Goal: Task Accomplishment & Management: Complete application form

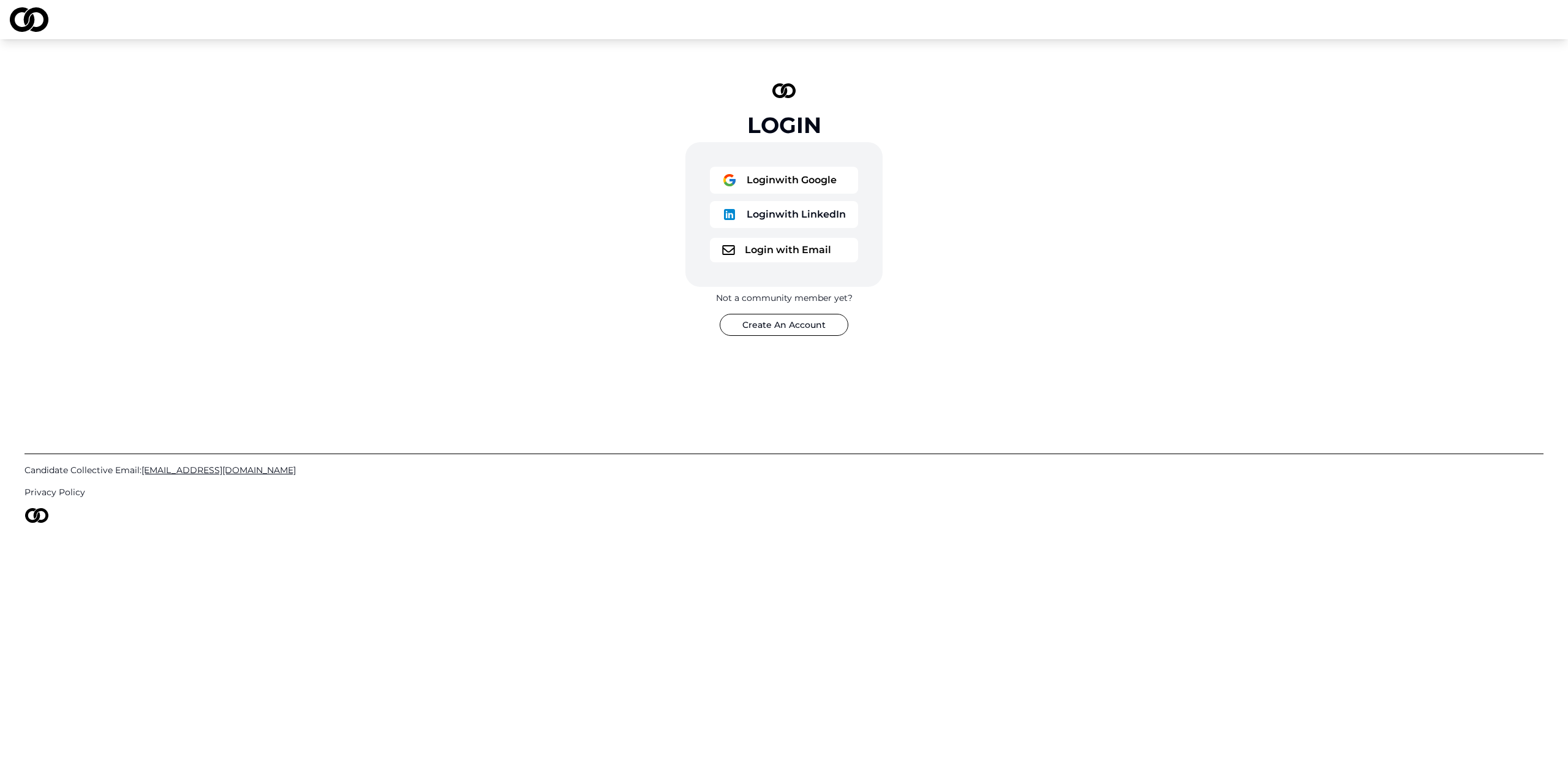
click at [759, 183] on button "Login with Google" at bounding box center [784, 180] width 148 height 27
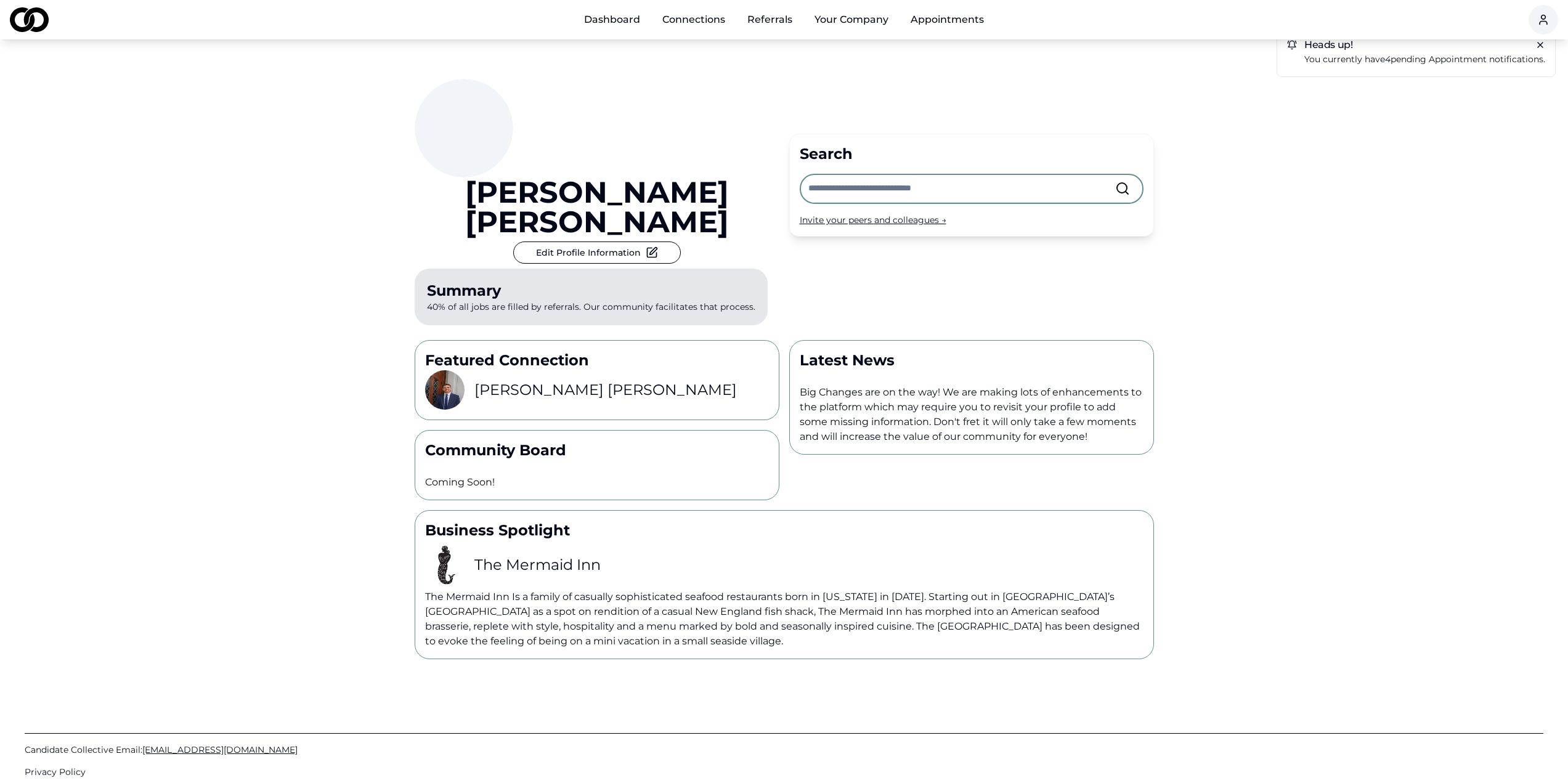
click at [782, 22] on link "Referrals" at bounding box center [769, 19] width 65 height 24
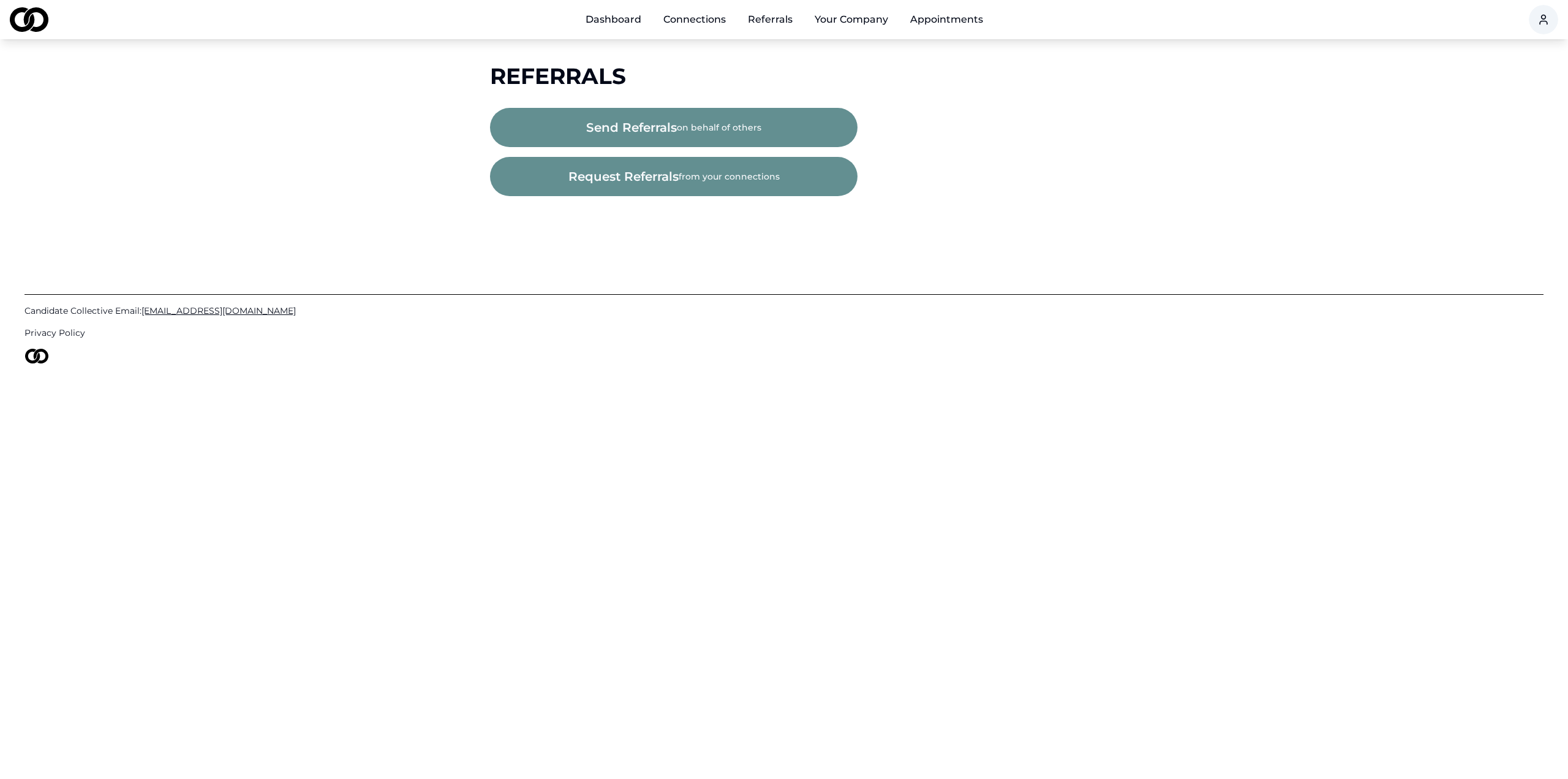
click at [685, 126] on button "send referrals on behalf of others" at bounding box center [674, 127] width 367 height 39
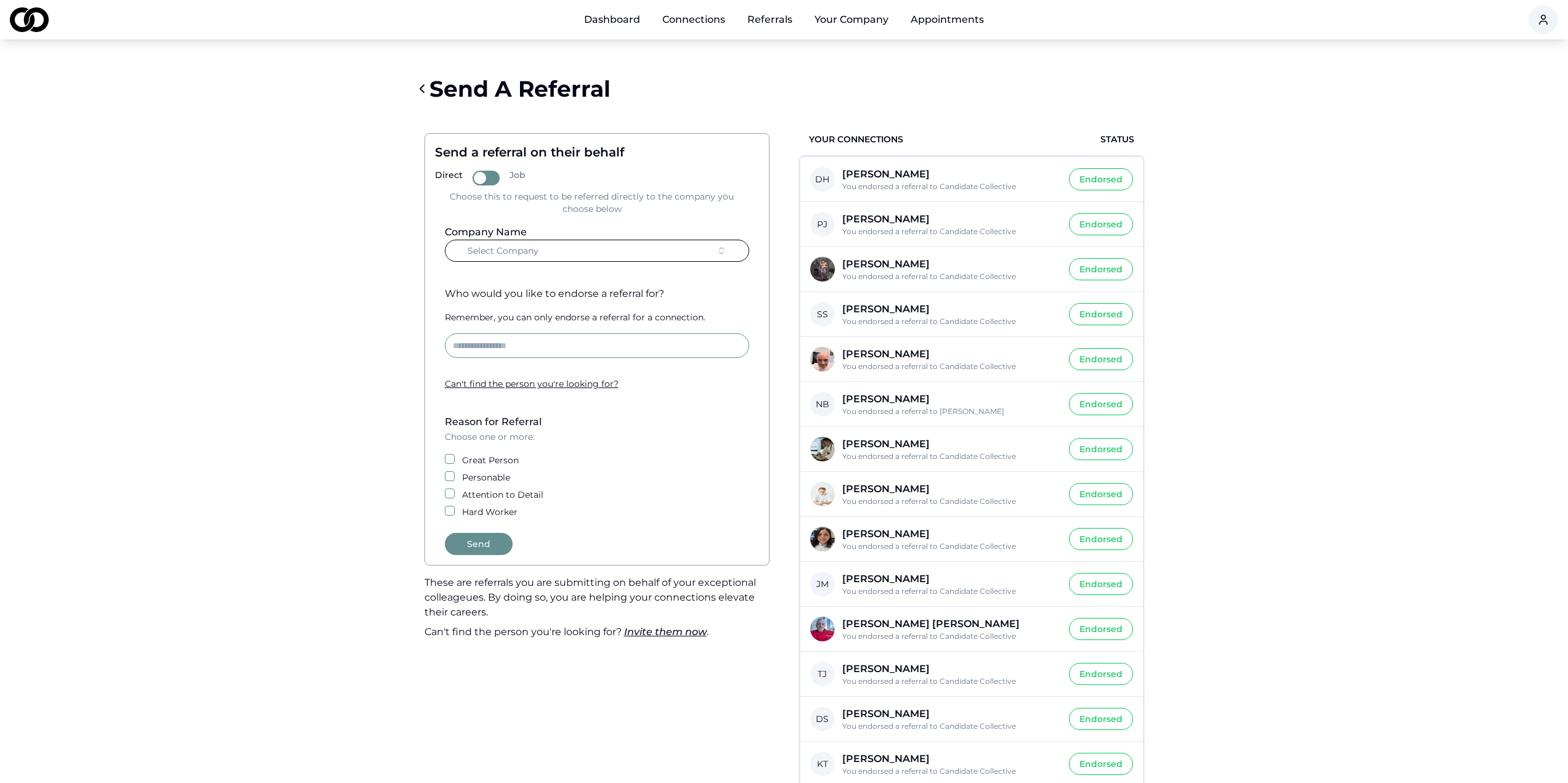
click at [703, 19] on link "Connections" at bounding box center [693, 19] width 83 height 24
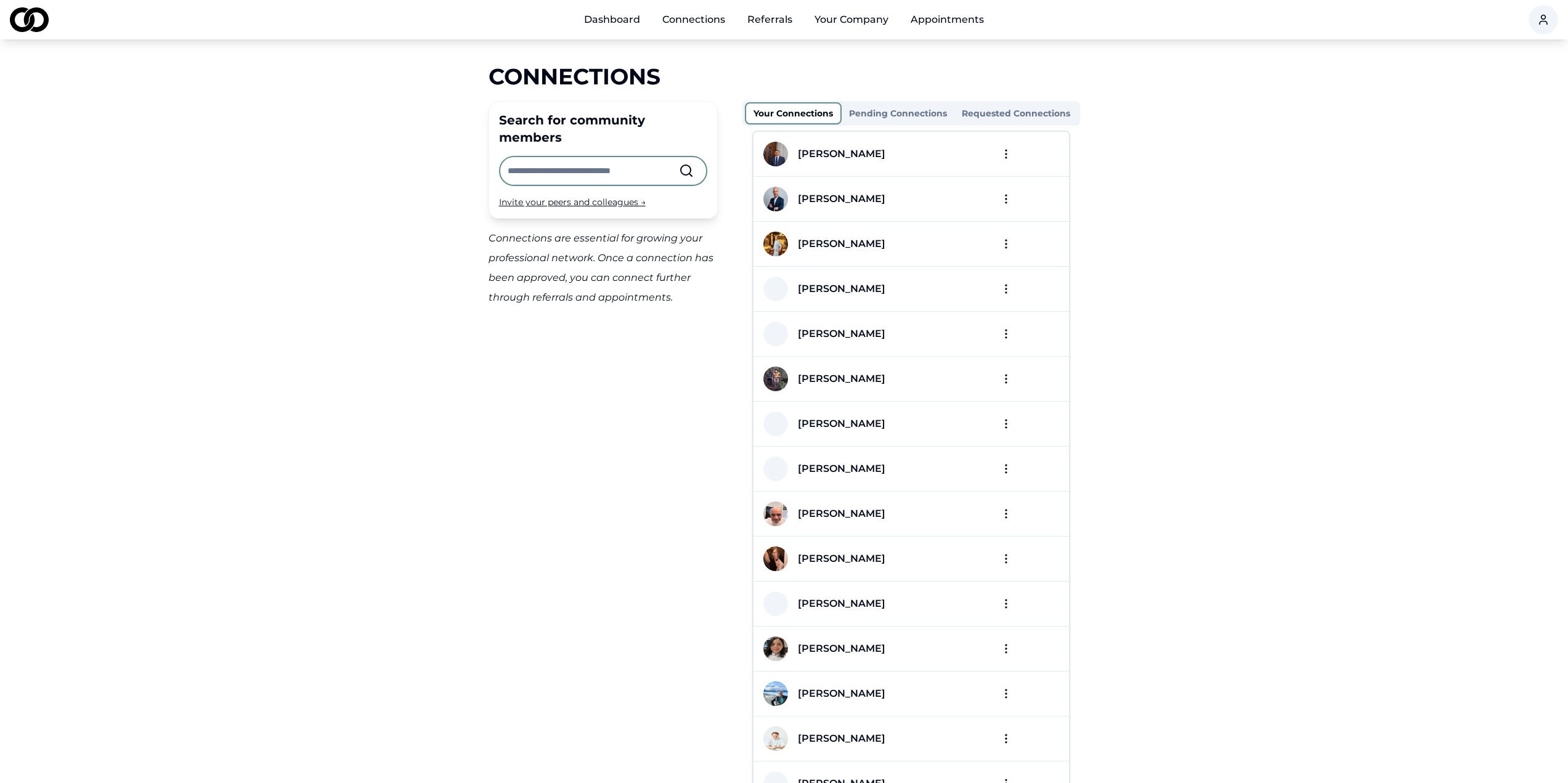
click at [772, 50] on div "Dashboard Connections Referrals Your Company Appointments Connections Search fo…" at bounding box center [784, 392] width 1568 height 783
click at [749, 24] on link "Referrals" at bounding box center [769, 19] width 65 height 24
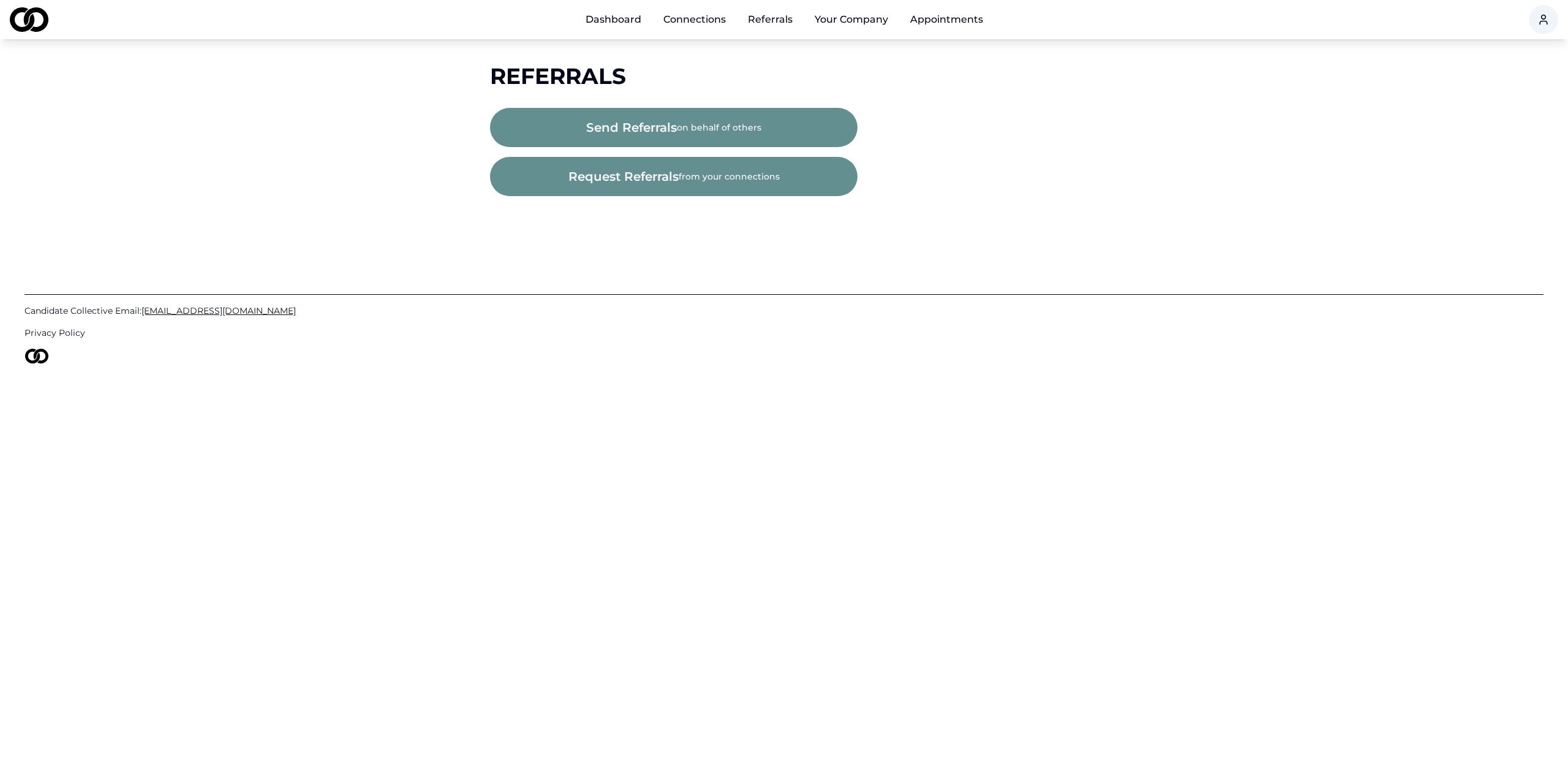
click at [690, 122] on button "send referrals on behalf of others" at bounding box center [674, 127] width 367 height 39
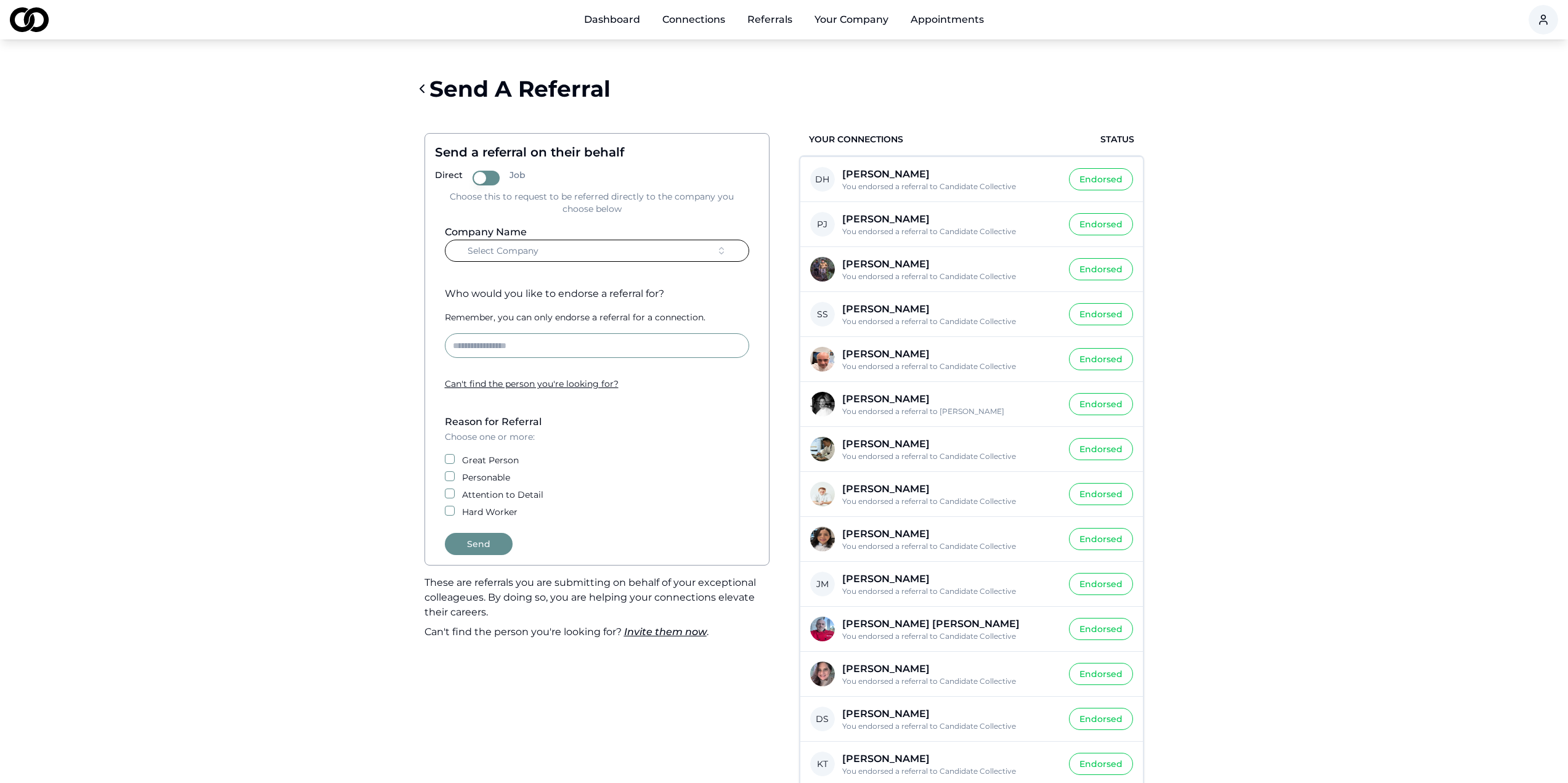
click at [614, 246] on button "Select Company" at bounding box center [597, 251] width 304 height 22
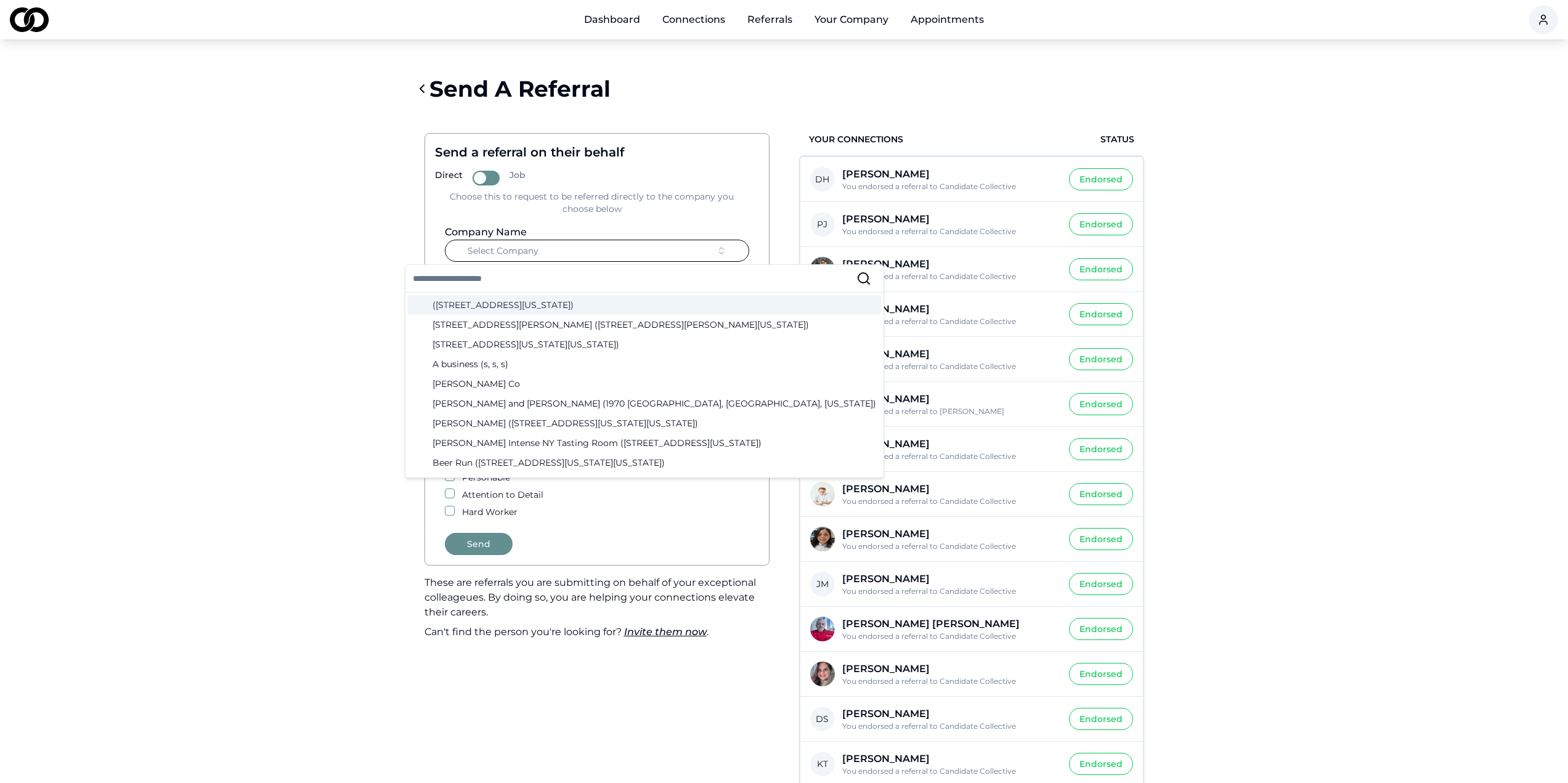
click at [572, 277] on input "text" at bounding box center [634, 278] width 444 height 27
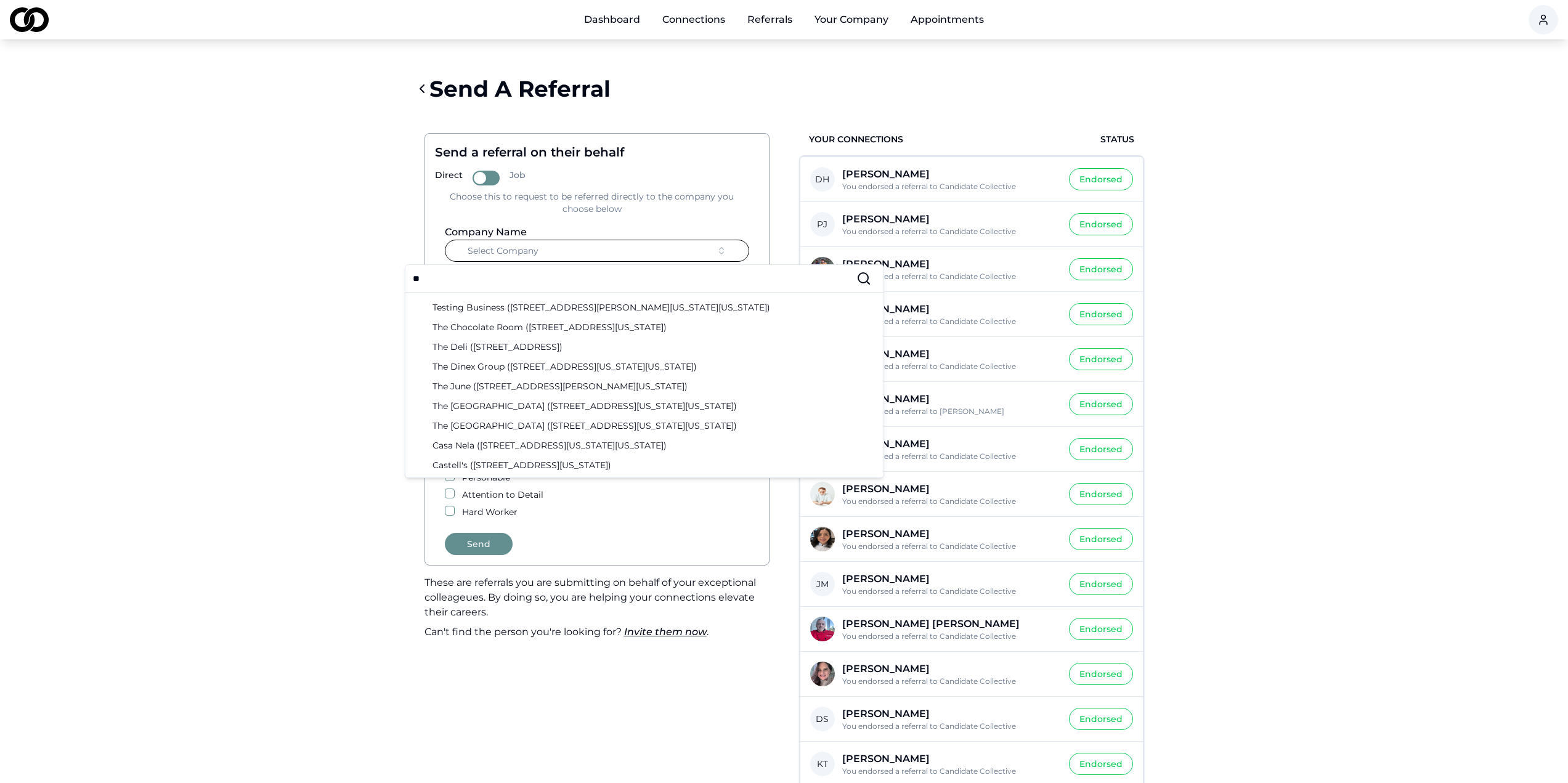
scroll to position [62, 0]
type input "*"
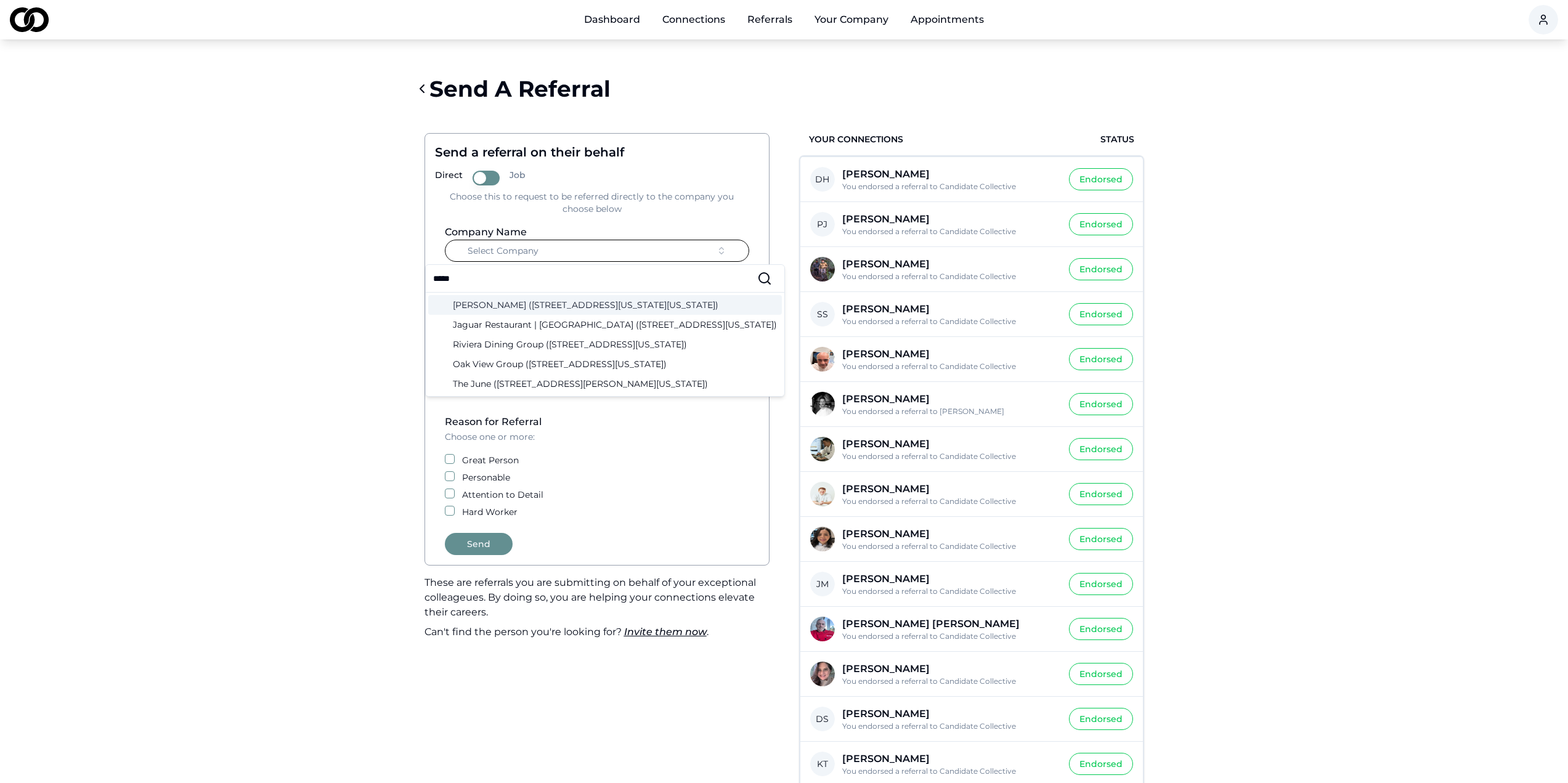
scroll to position [0, 0]
type input "******"
click at [565, 308] on div "[PERSON_NAME] ([STREET_ADDRESS][US_STATE][US_STATE])" at bounding box center [605, 305] width 353 height 19
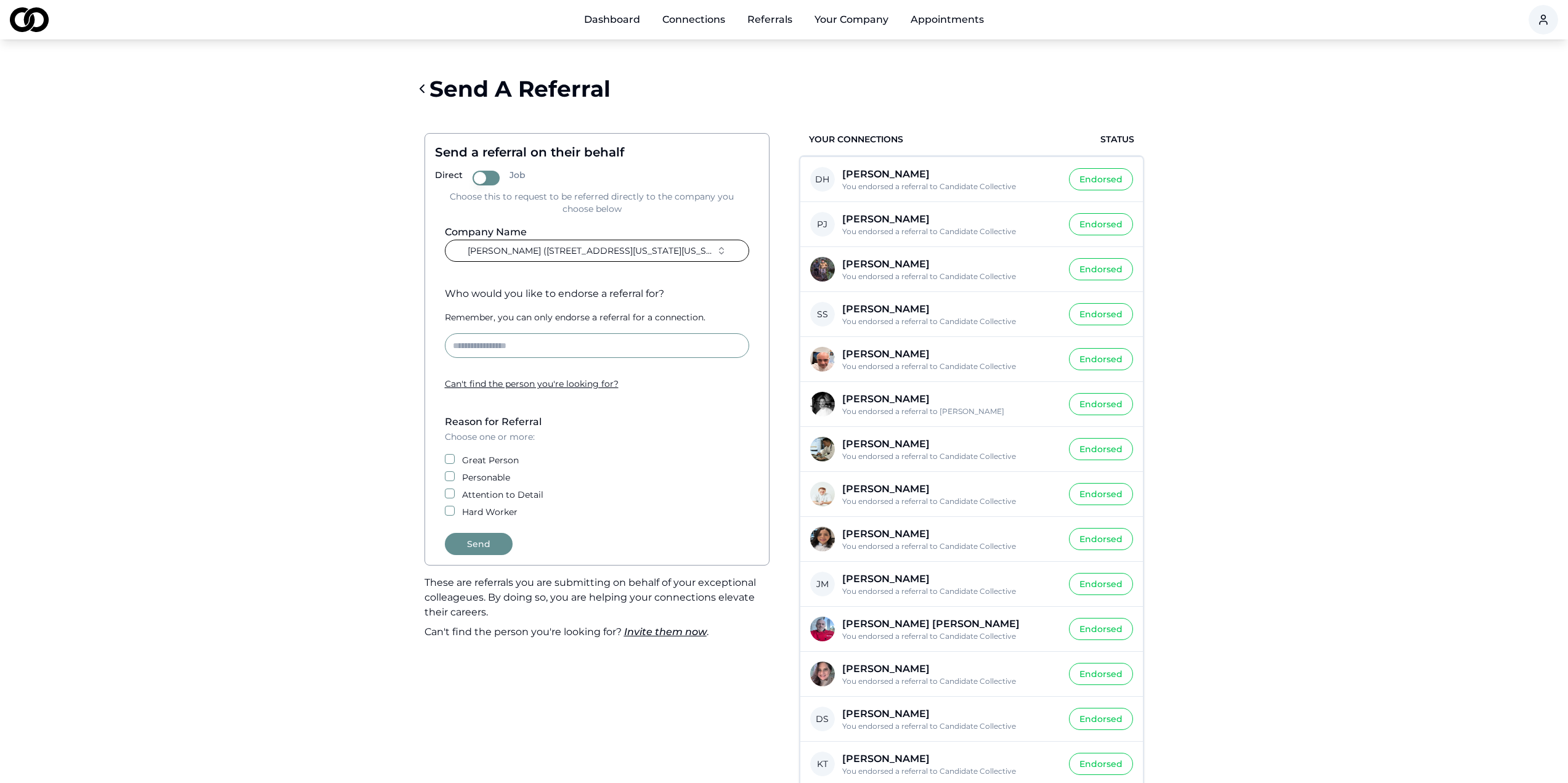
click at [549, 346] on input at bounding box center [597, 345] width 304 height 24
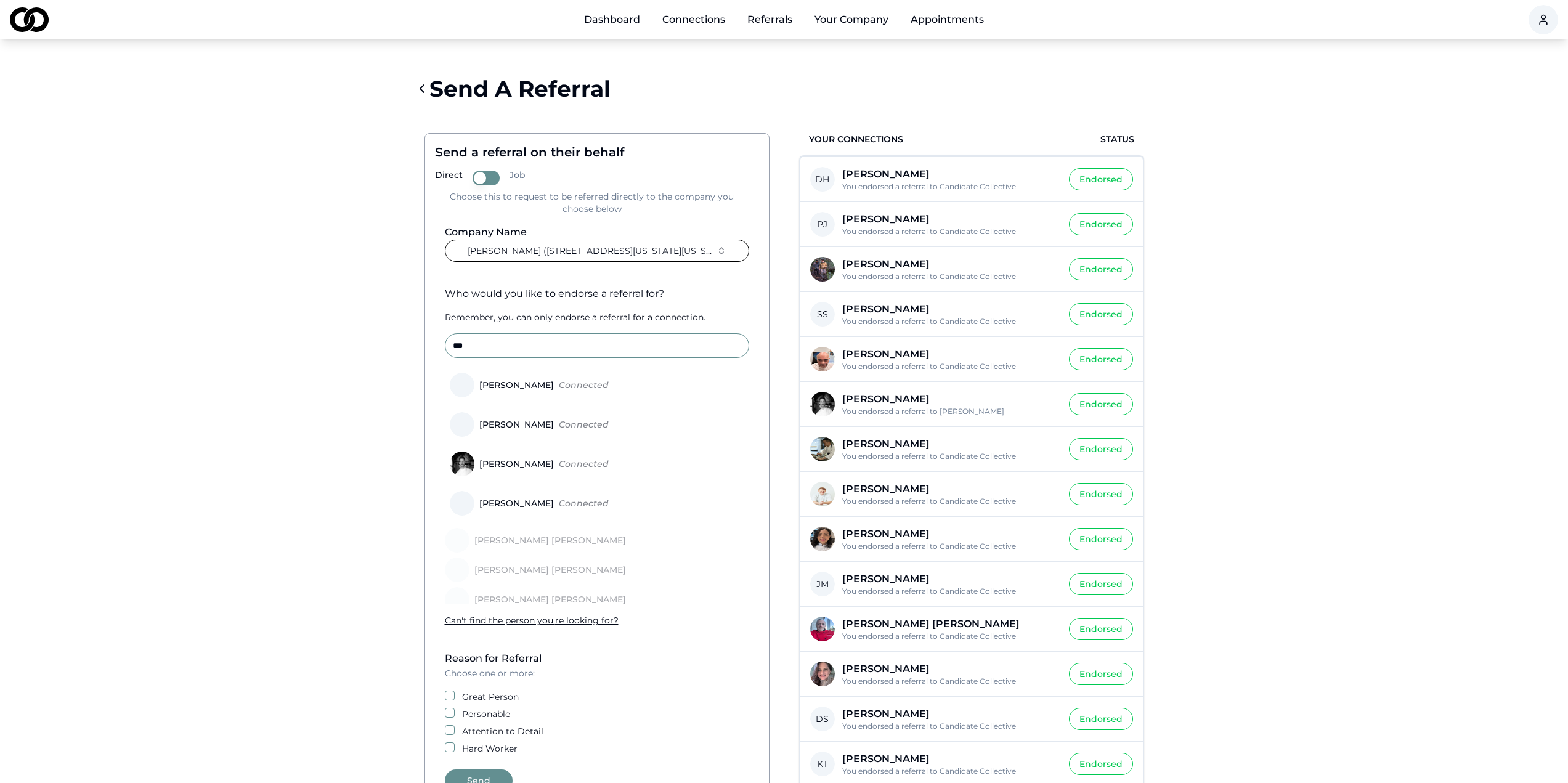
type input "***"
click at [522, 464] on div "[PERSON_NAME]" at bounding box center [517, 464] width 85 height 8
click at [454, 464] on button "[PERSON_NAME] Connected" at bounding box center [449, 464] width 10 height 10
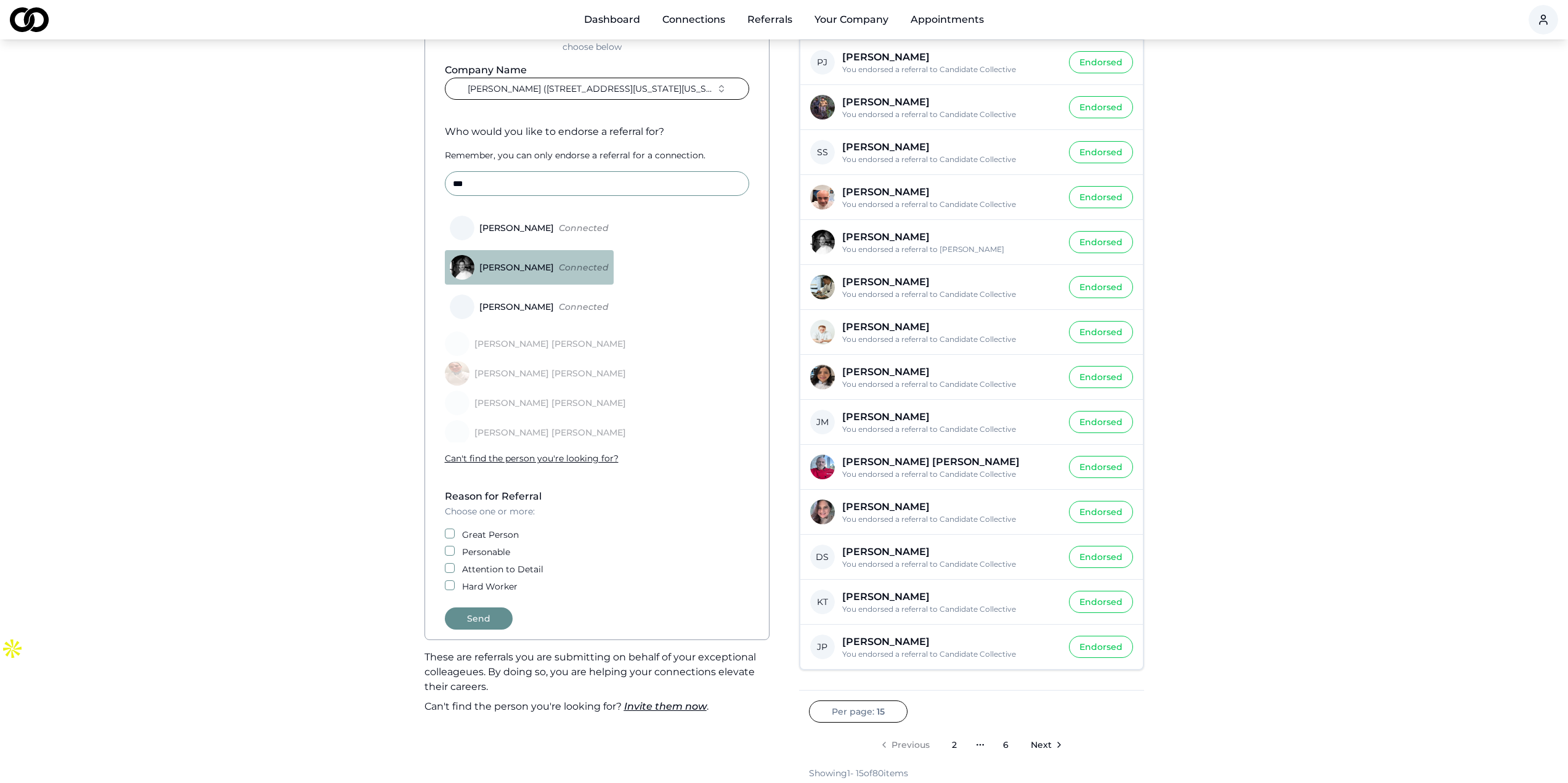
scroll to position [185, 0]
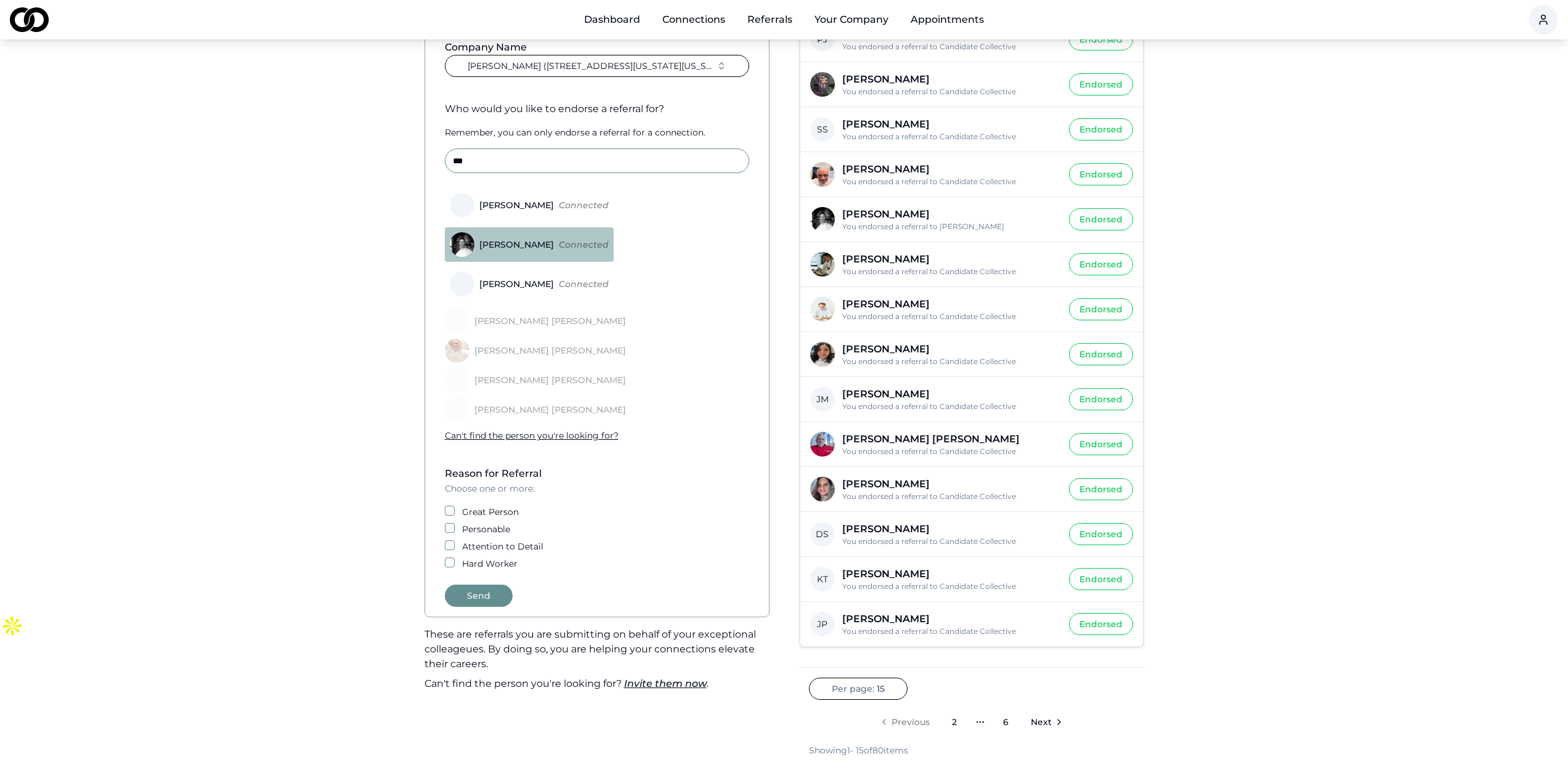
click at [449, 513] on button "Great Person" at bounding box center [450, 510] width 10 height 10
click at [451, 557] on button "Hard Worker" at bounding box center [450, 562] width 10 height 10
click at [450, 532] on button "Personable" at bounding box center [450, 528] width 10 height 10
click at [446, 546] on button "Attention to Detail" at bounding box center [450, 545] width 10 height 10
click at [479, 591] on button "Send" at bounding box center [479, 596] width 68 height 22
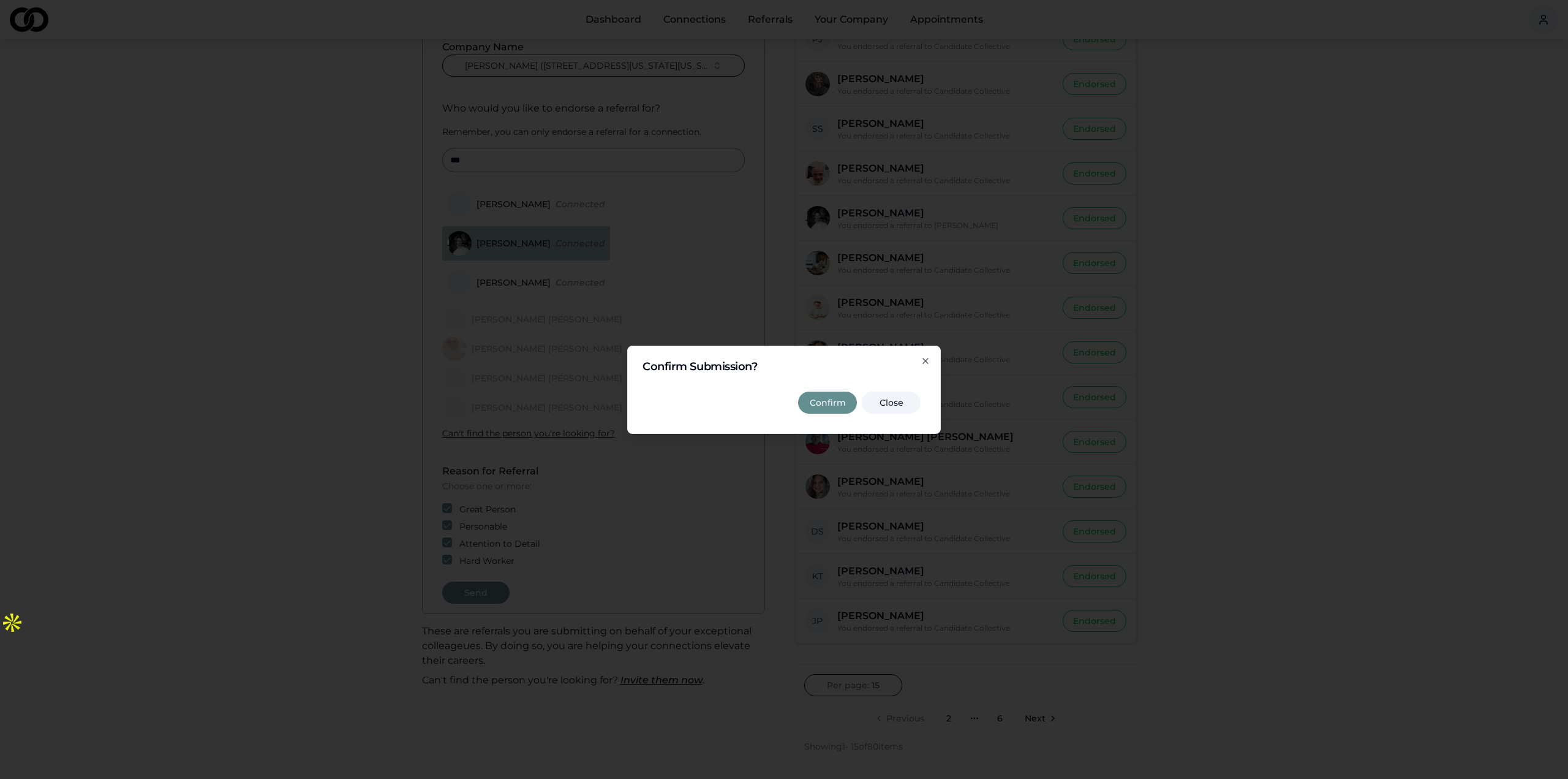
drag, startPoint x: 810, startPoint y: 397, endPoint x: 757, endPoint y: 382, distance: 55.1
click at [757, 382] on div "Confirm Close" at bounding box center [784, 400] width 283 height 37
click at [895, 407] on button "Close" at bounding box center [891, 403] width 59 height 22
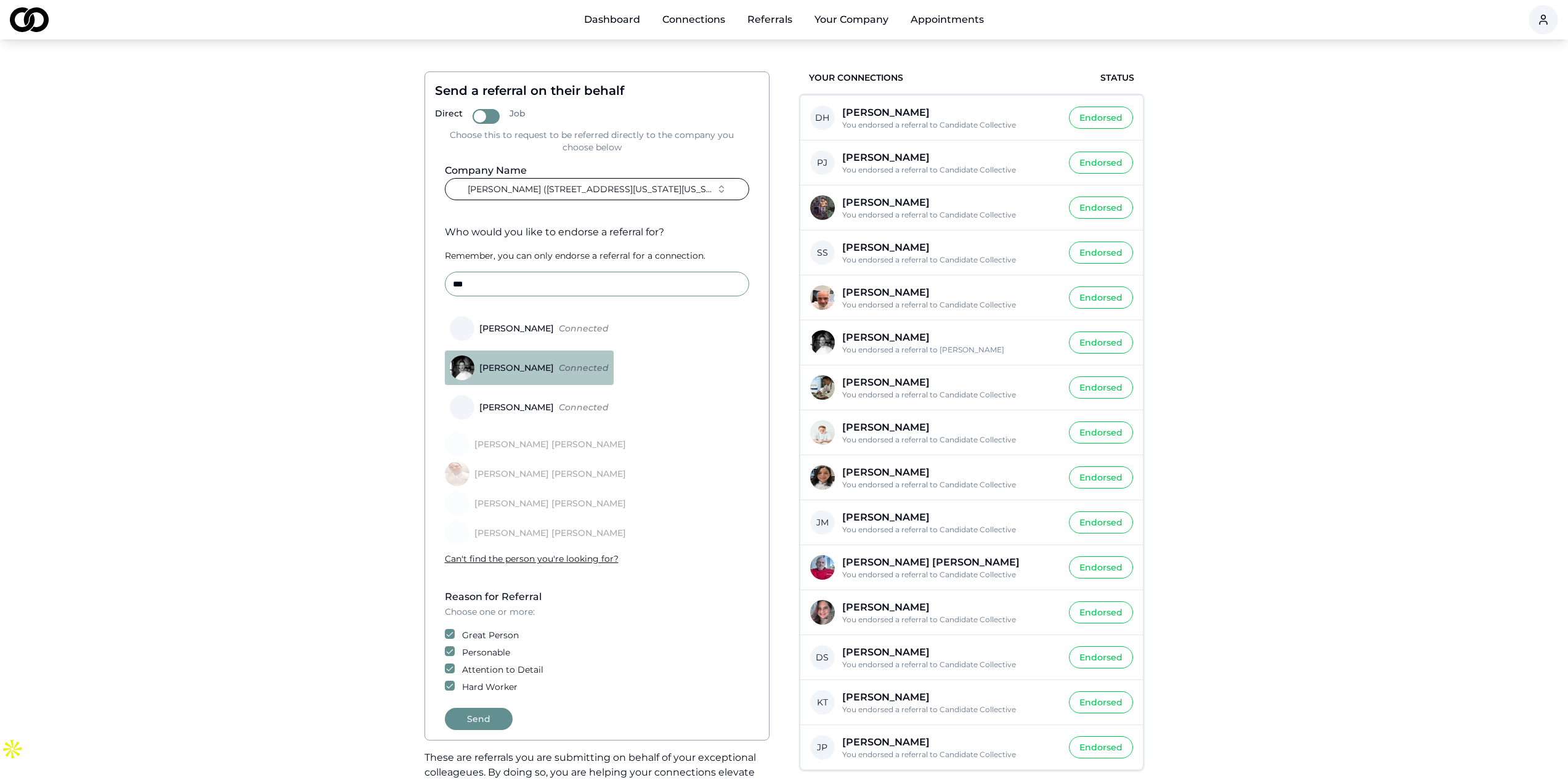
scroll to position [308, 0]
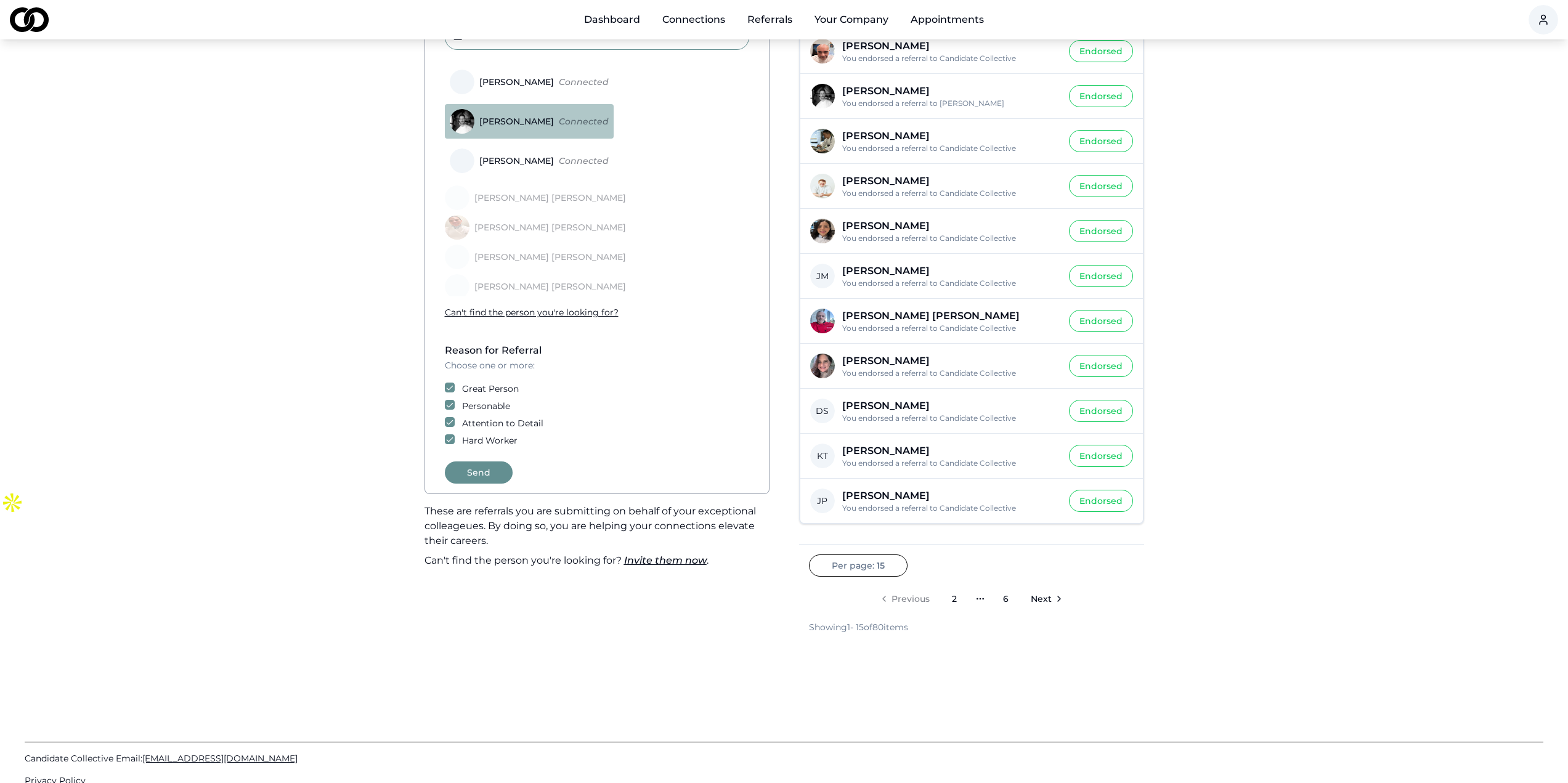
click at [486, 472] on button "Send" at bounding box center [479, 472] width 68 height 22
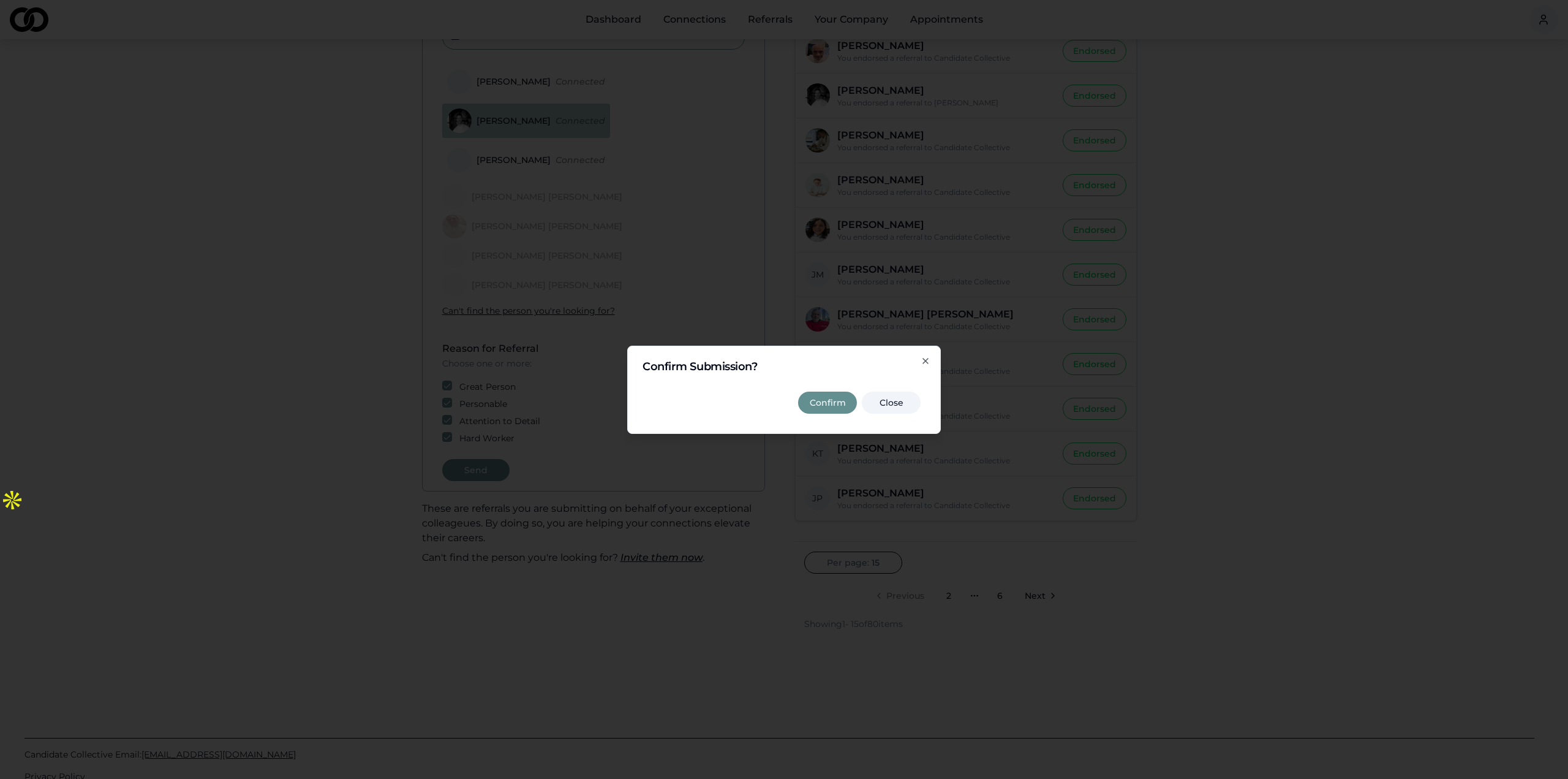
click at [835, 399] on button "Confirm" at bounding box center [827, 403] width 59 height 22
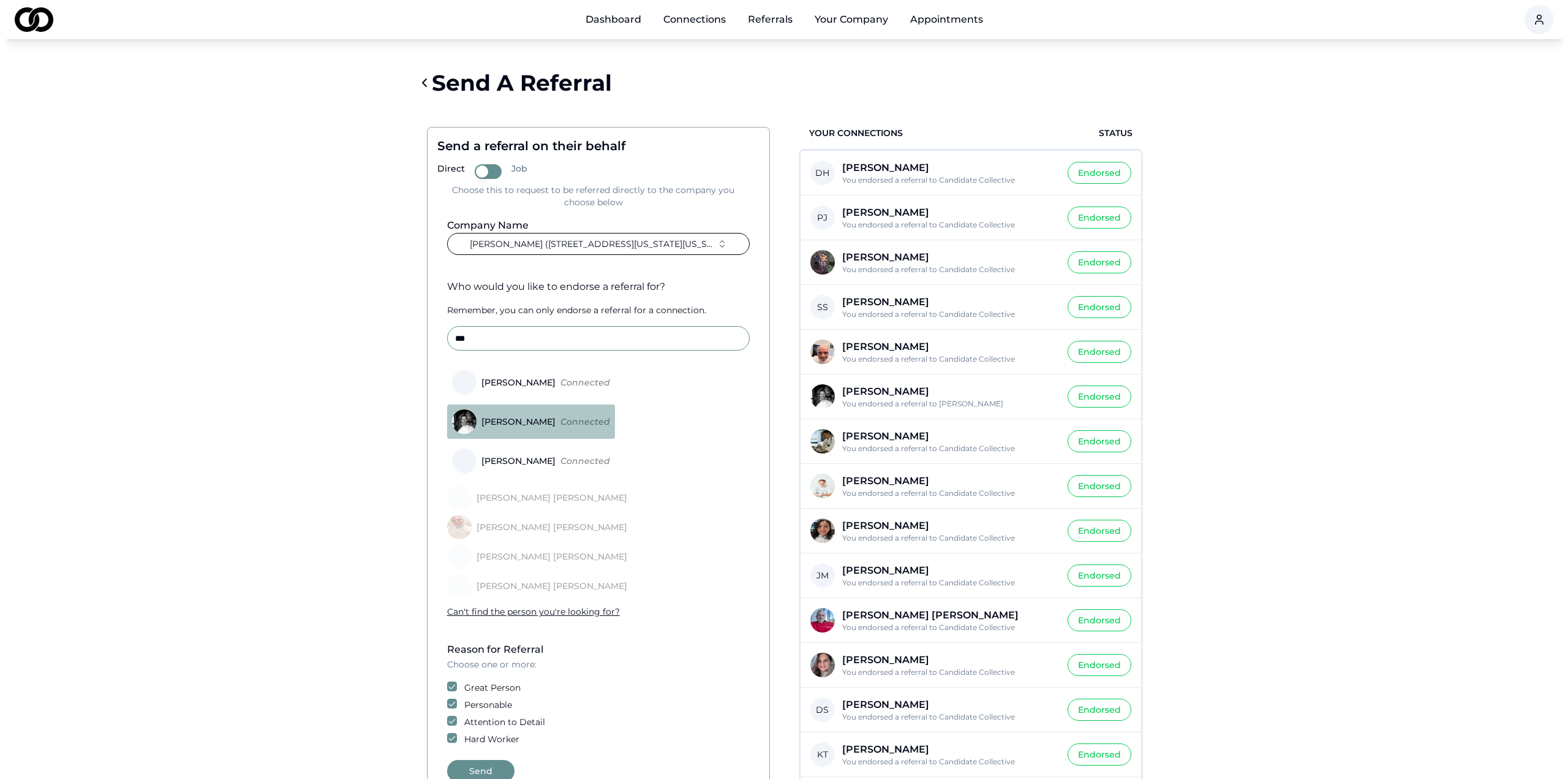
scroll to position [0, 0]
